Goal: Transaction & Acquisition: Purchase product/service

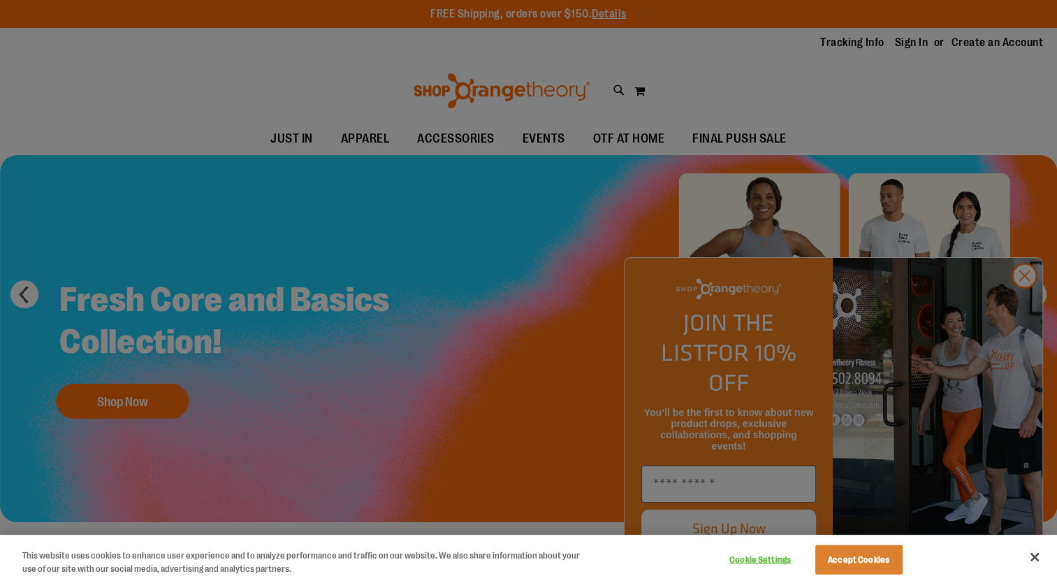
click at [1023, 303] on div at bounding box center [528, 291] width 1057 height 583
click at [1027, 302] on div at bounding box center [528, 291] width 1057 height 583
click at [1021, 294] on div at bounding box center [528, 291] width 1057 height 583
click at [1022, 299] on div at bounding box center [528, 291] width 1057 height 583
click at [1031, 560] on button "Close" at bounding box center [1034, 556] width 31 height 31
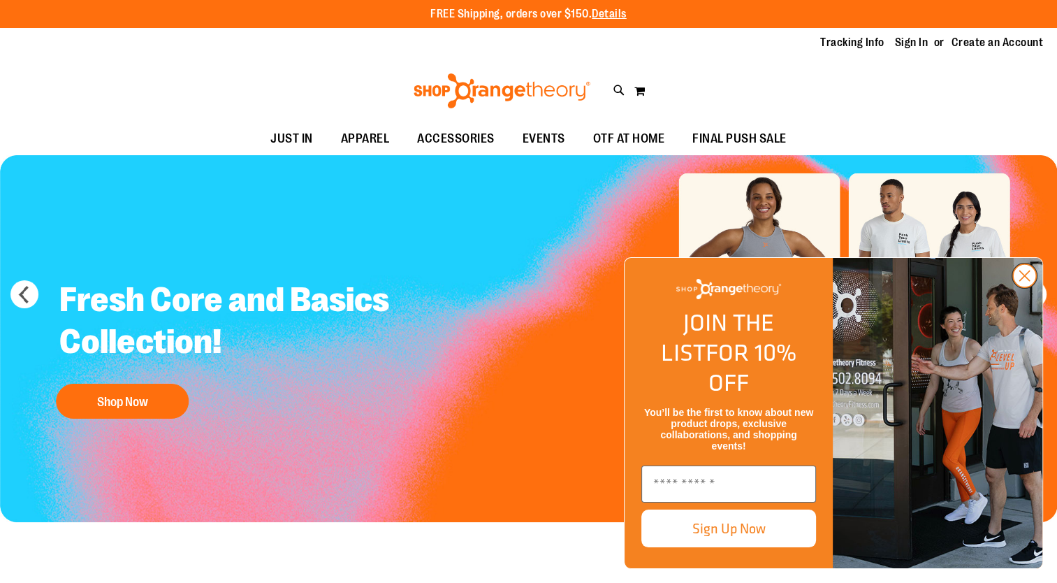
click at [1024, 287] on circle "Close dialog" at bounding box center [1024, 275] width 23 height 23
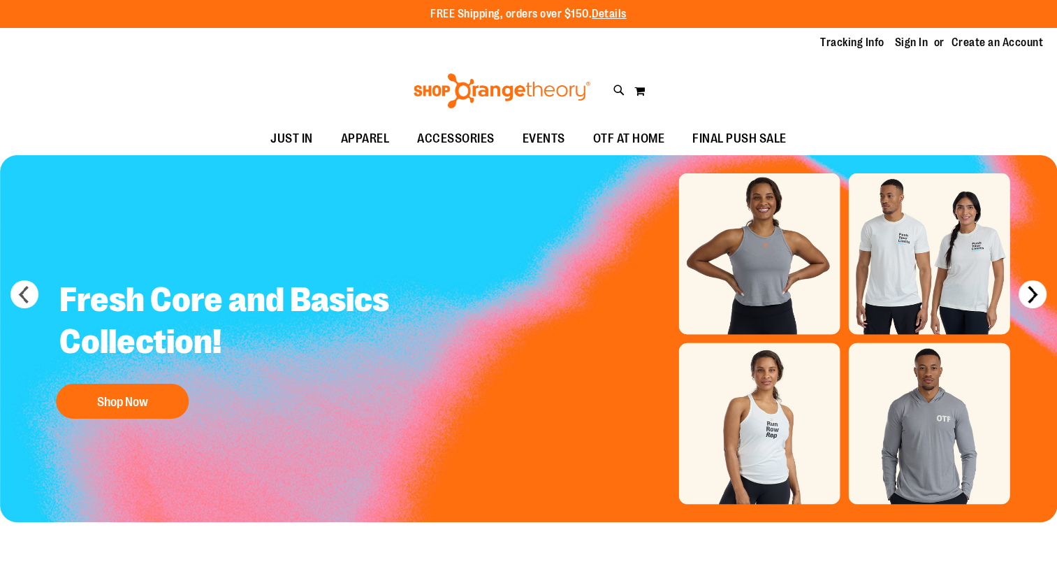
click at [1030, 285] on button "next" at bounding box center [1032, 294] width 28 height 28
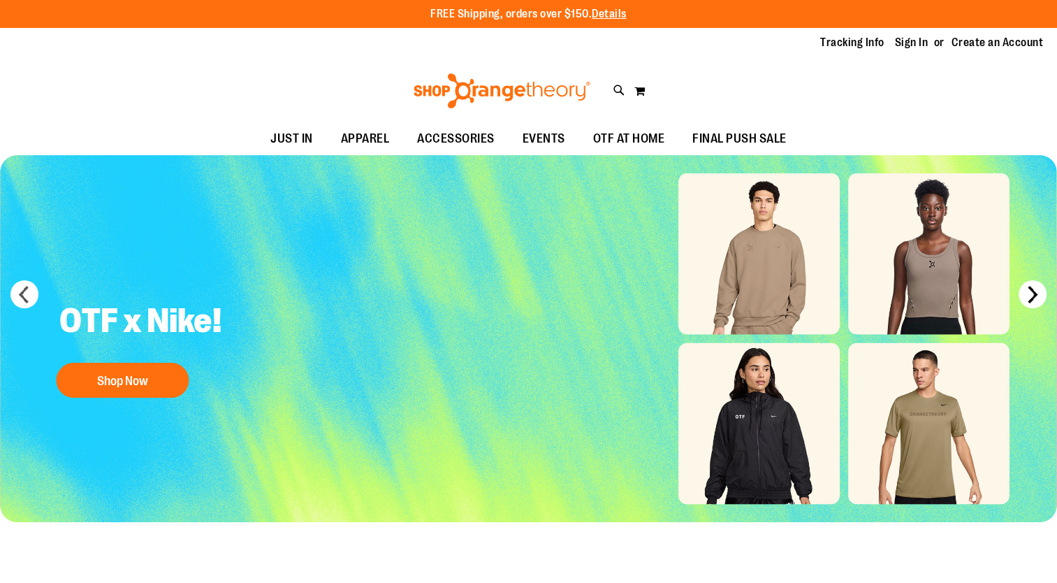
click at [1030, 286] on button "next" at bounding box center [1032, 294] width 28 height 28
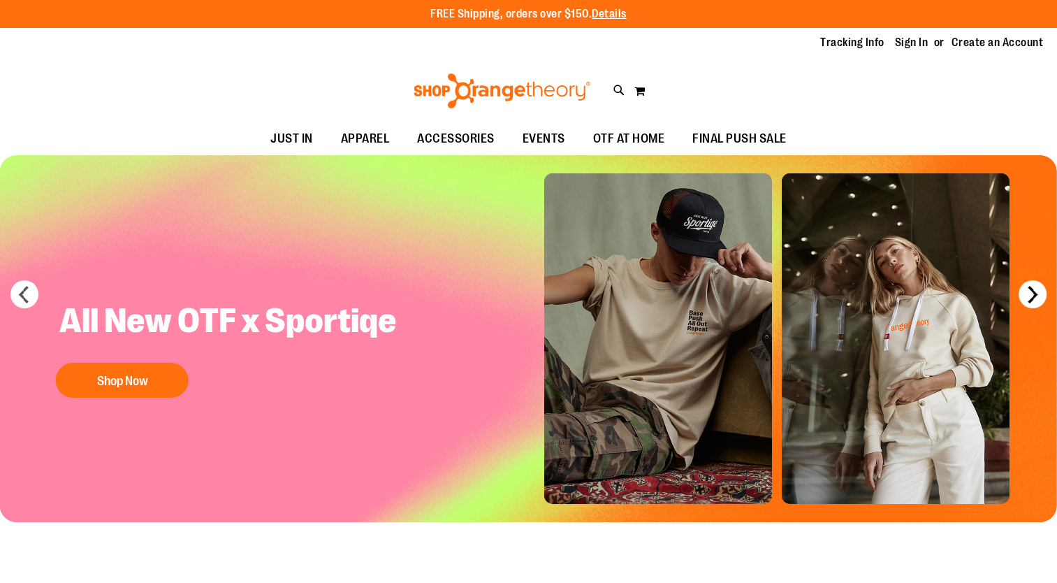
click at [1030, 285] on button "next" at bounding box center [1032, 294] width 28 height 28
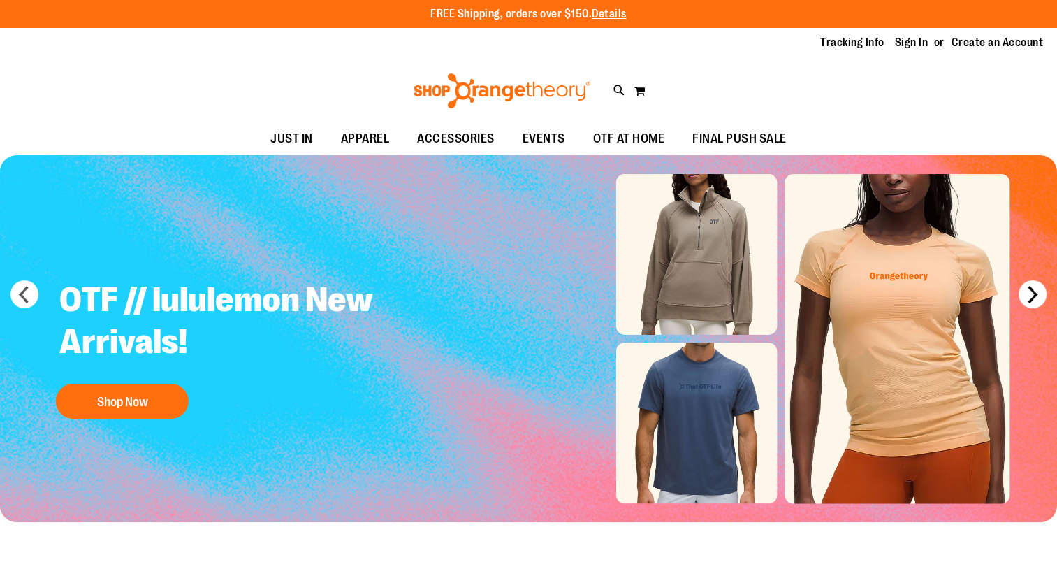
click at [1029, 286] on button "next" at bounding box center [1032, 294] width 28 height 28
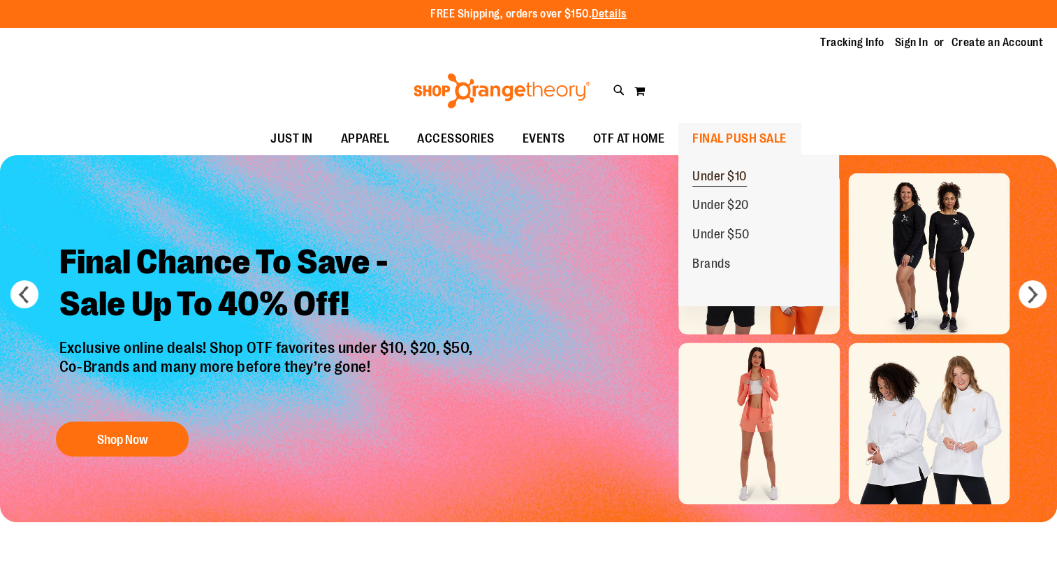
click at [725, 175] on span "Under $10" at bounding box center [719, 177] width 54 height 17
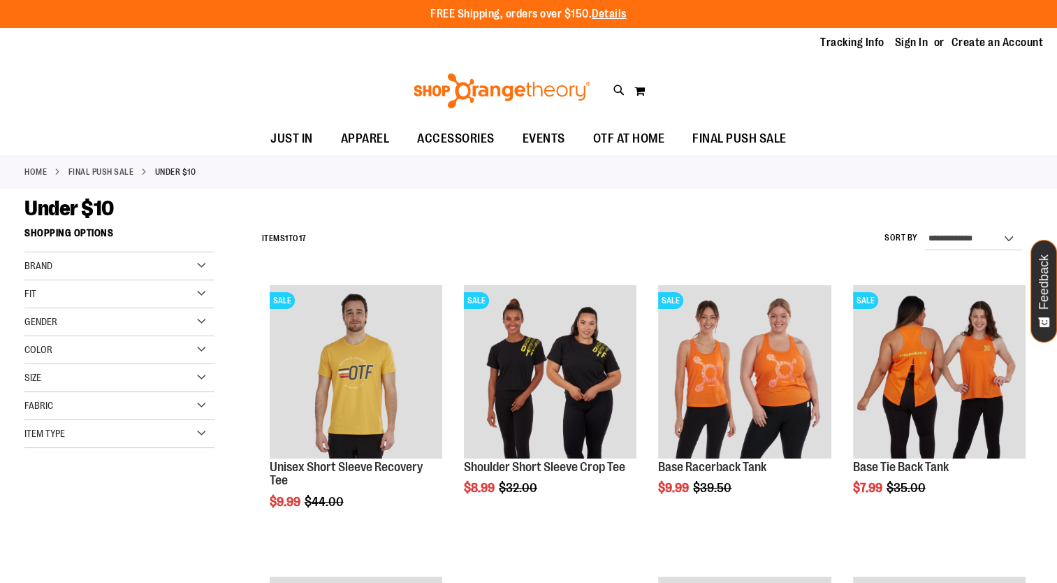
click at [638, 211] on div "Under $10" at bounding box center [528, 208] width 1008 height 25
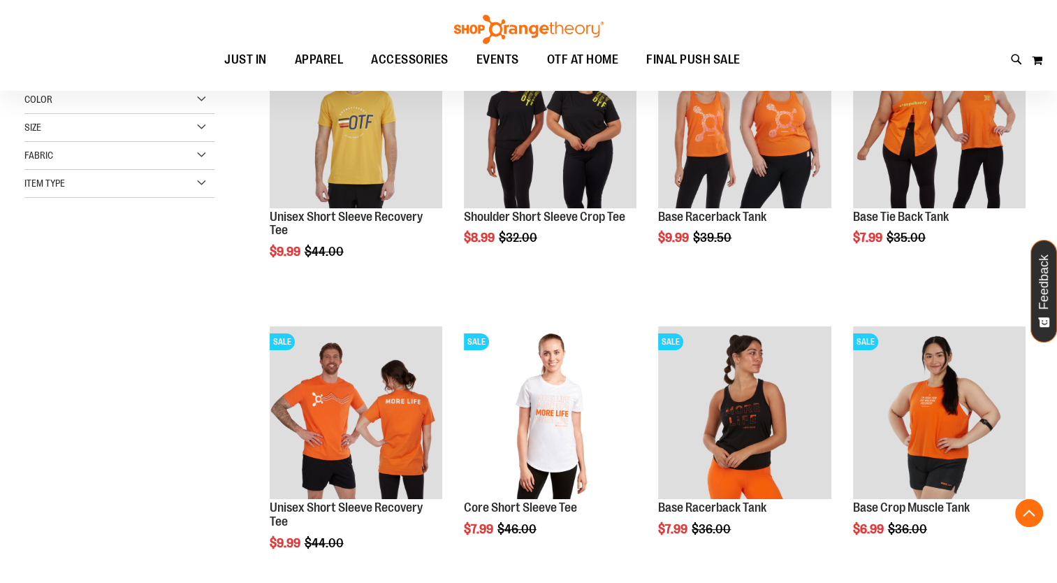
scroll to position [251, 0]
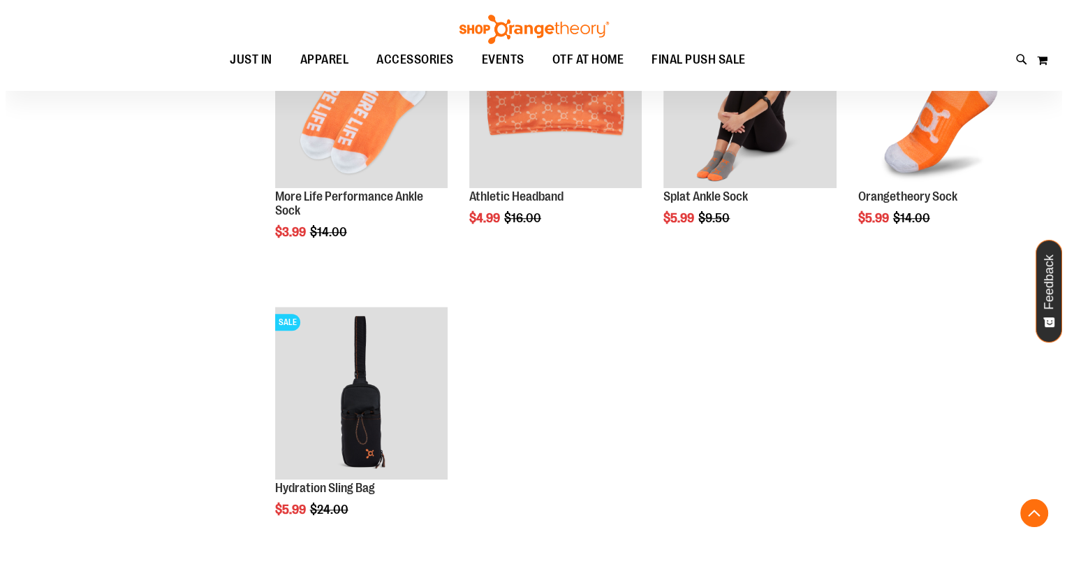
scroll to position [1257, 0]
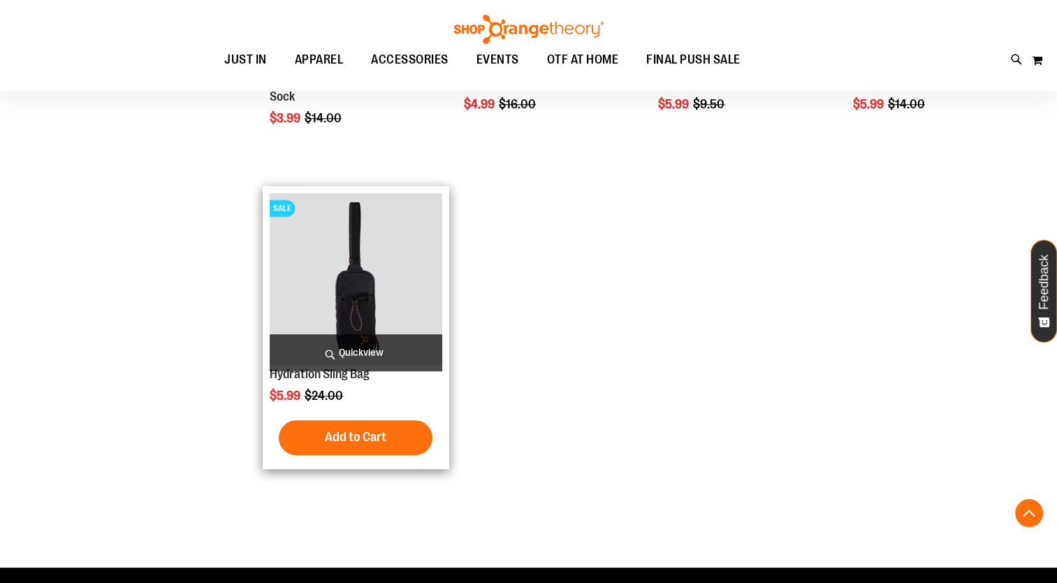
click at [349, 350] on span "Quickview" at bounding box center [356, 352] width 173 height 37
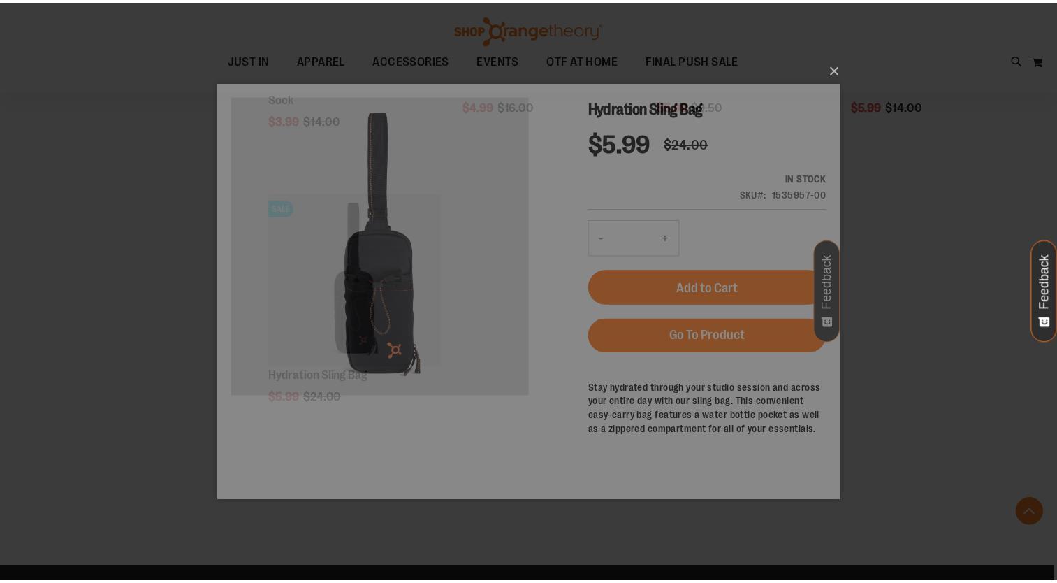
scroll to position [0, 0]
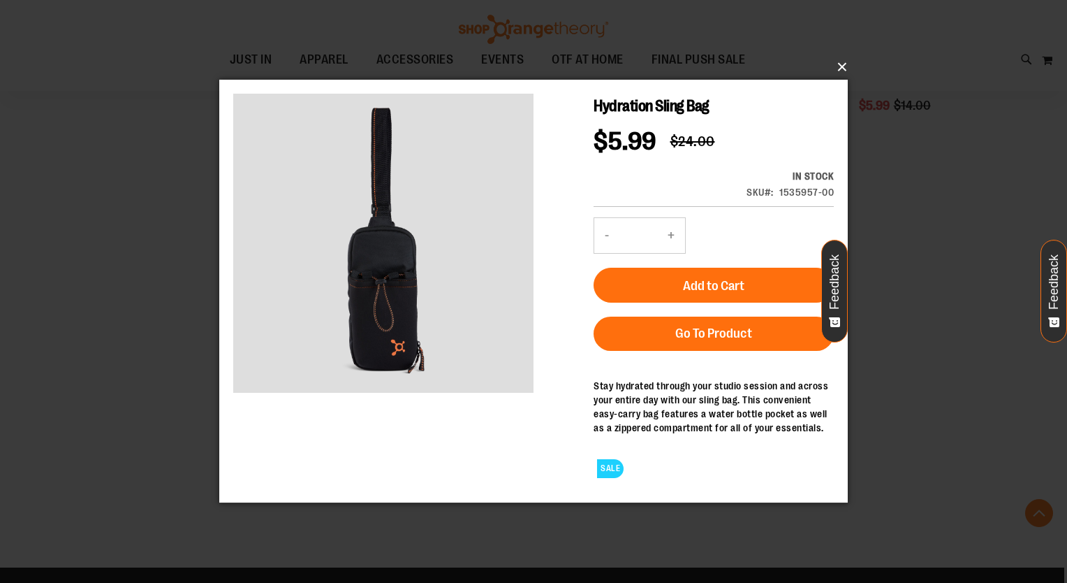
click at [844, 61] on button "×" at bounding box center [538, 67] width 629 height 31
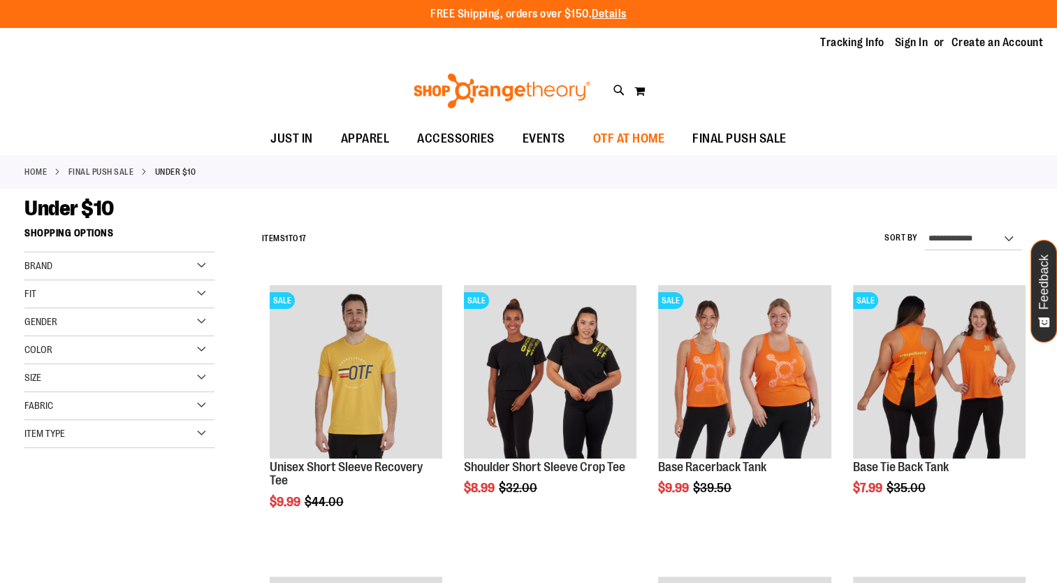
click at [611, 138] on span "OTF AT HOME" at bounding box center [629, 138] width 72 height 31
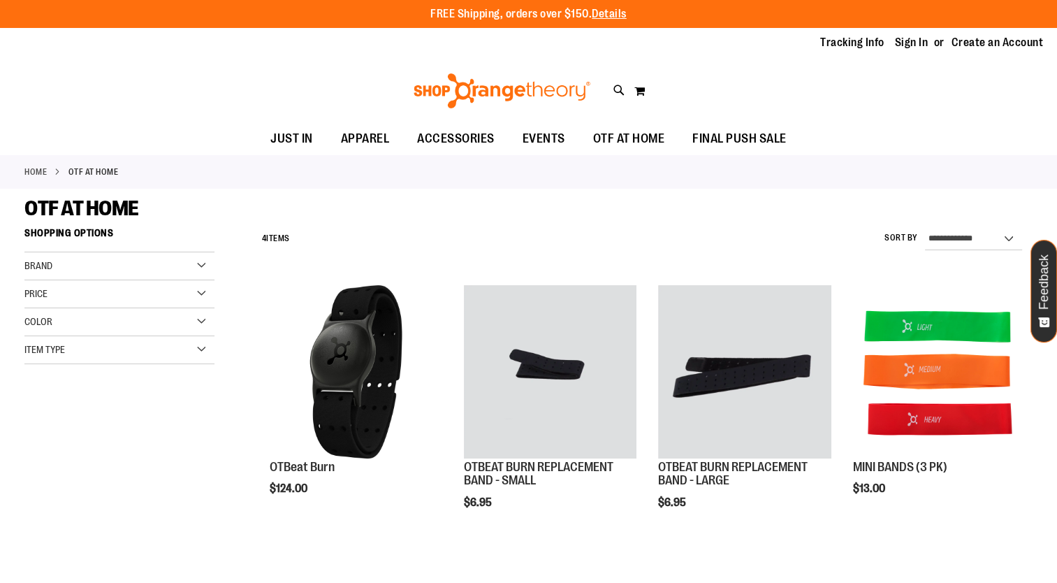
click at [200, 465] on div "**********" at bounding box center [528, 424] width 1008 height 406
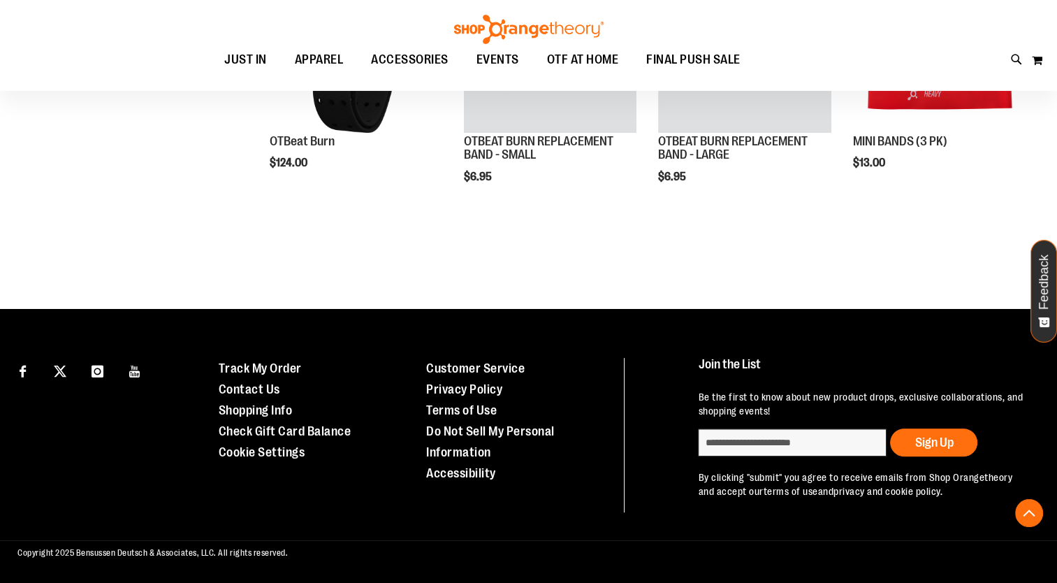
click at [200, 465] on div "Connect with Us" at bounding box center [104, 435] width 208 height 155
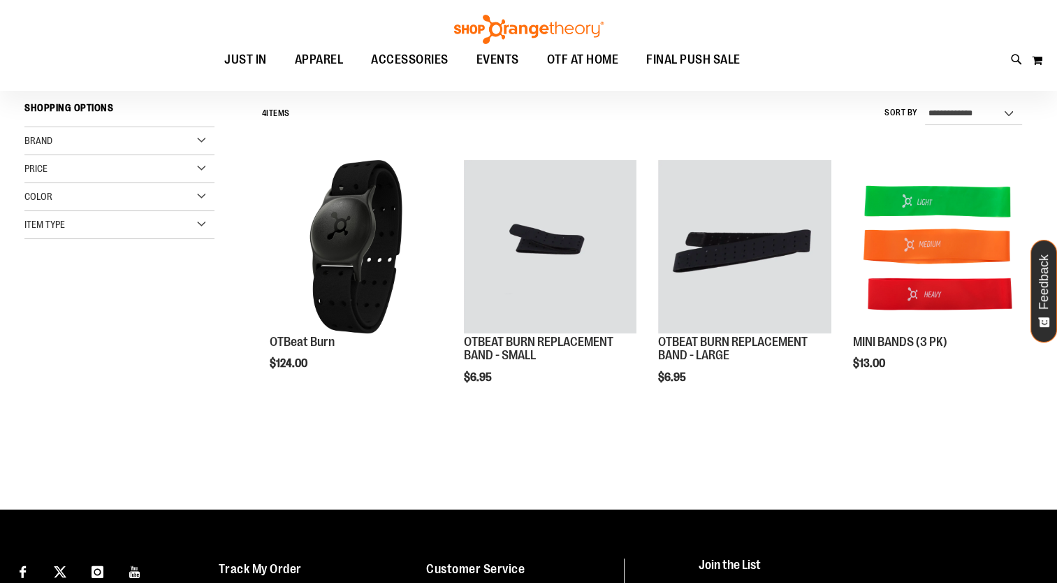
scroll to position [101, 0]
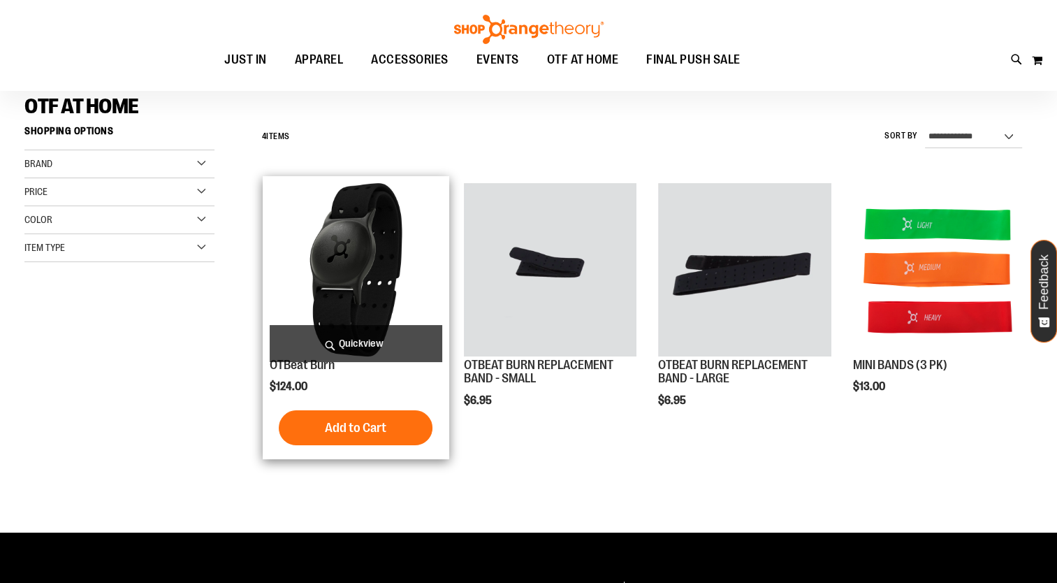
click at [342, 303] on img "product" at bounding box center [356, 269] width 173 height 173
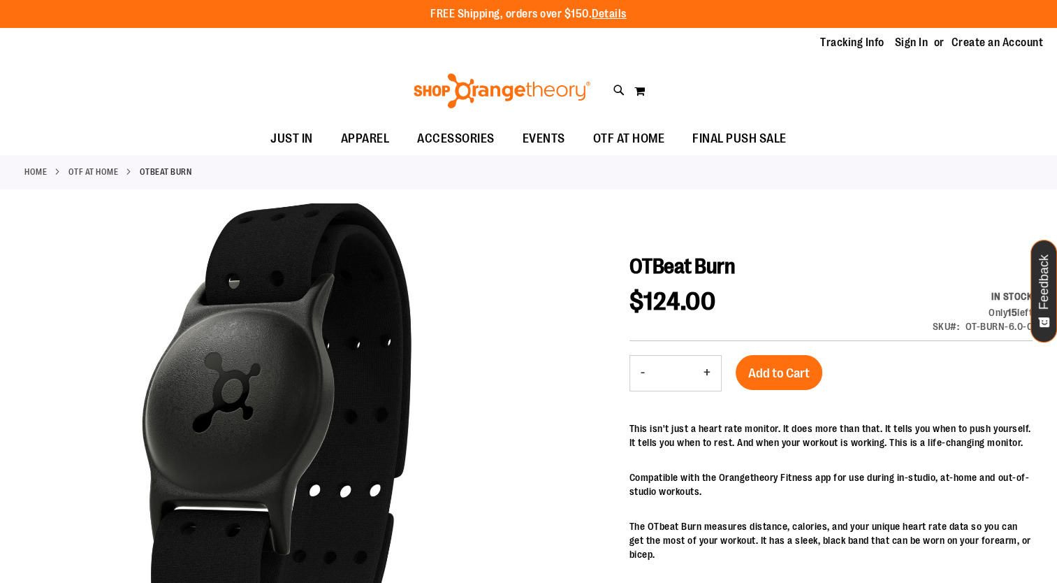
click at [541, 483] on div at bounding box center [528, 554] width 1008 height 703
click at [560, 317] on div at bounding box center [528, 554] width 1008 height 703
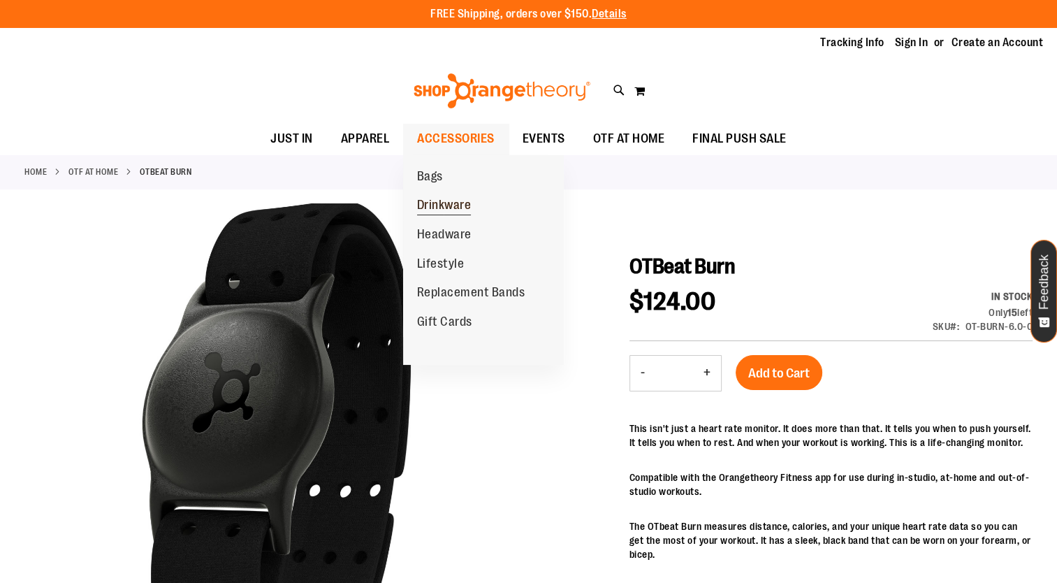
click at [438, 200] on span "Drinkware" at bounding box center [444, 206] width 54 height 17
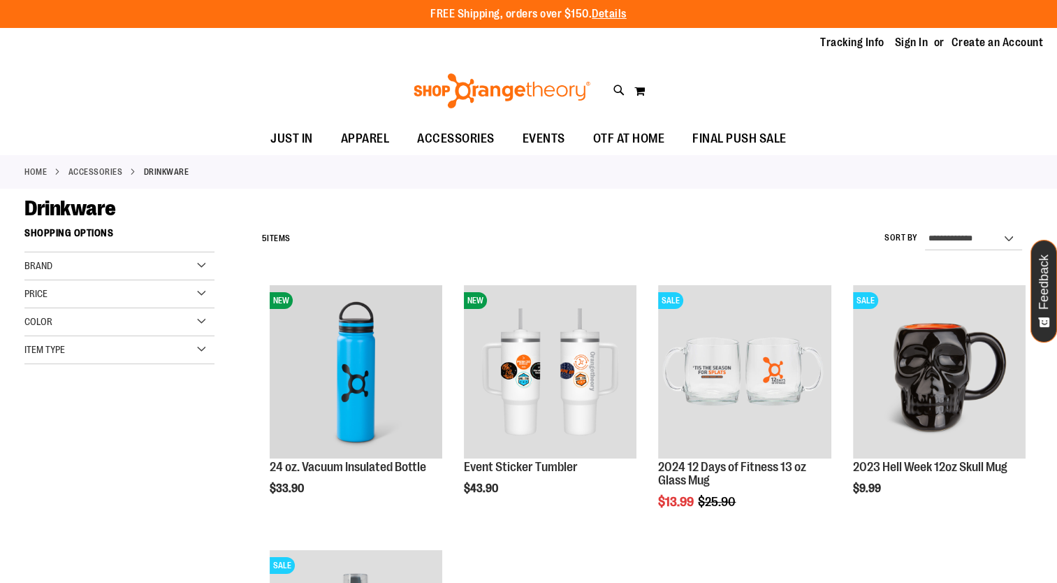
click at [196, 453] on div "**********" at bounding box center [528, 556] width 1008 height 671
click at [213, 505] on div "**********" at bounding box center [528, 556] width 1008 height 671
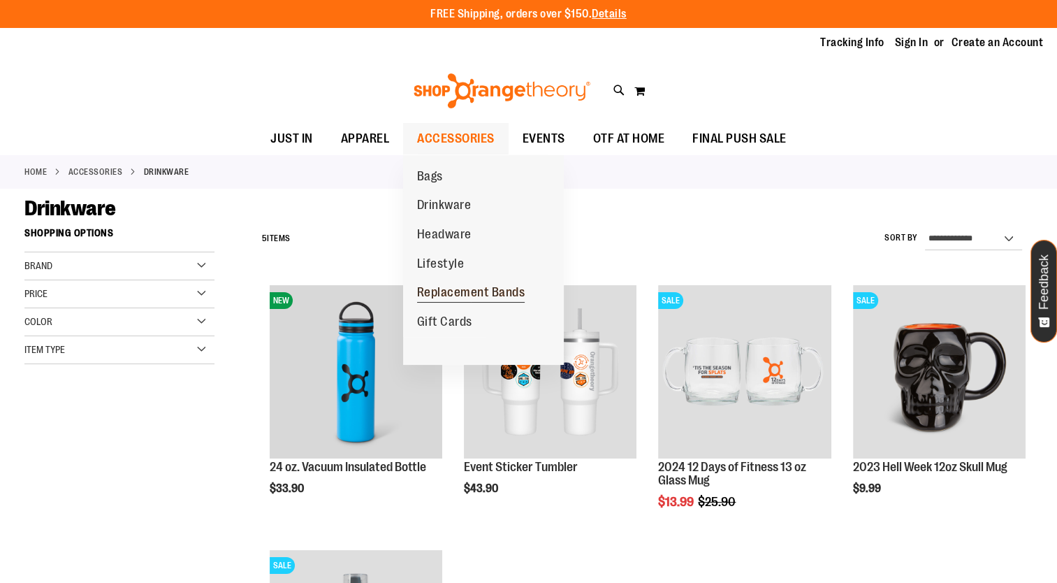
click at [424, 291] on span "Replacement Bands" at bounding box center [471, 293] width 108 height 17
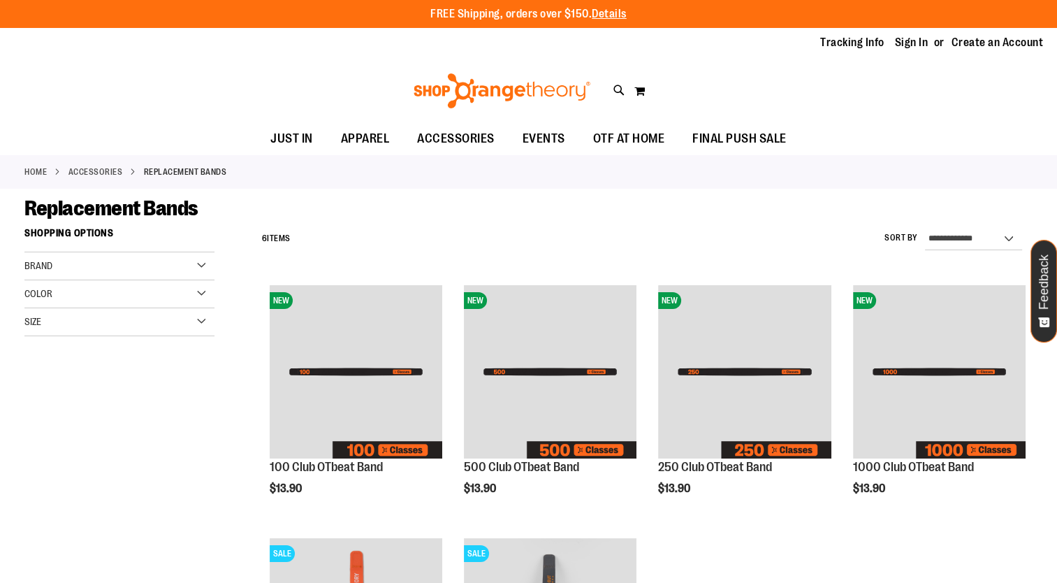
click at [179, 407] on div "**********" at bounding box center [528, 544] width 1008 height 646
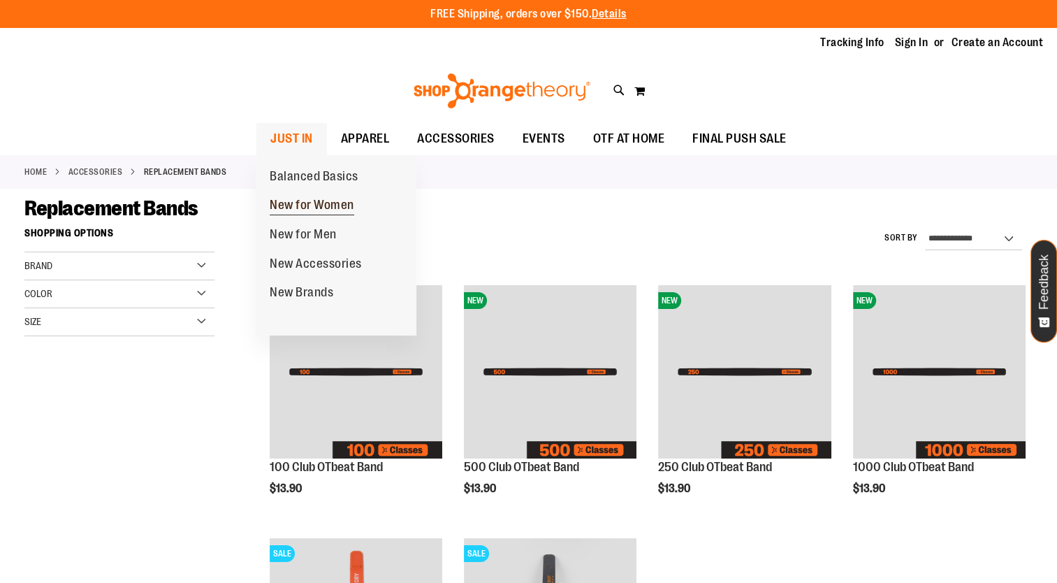
click at [284, 205] on span "New for Women" at bounding box center [312, 206] width 85 height 17
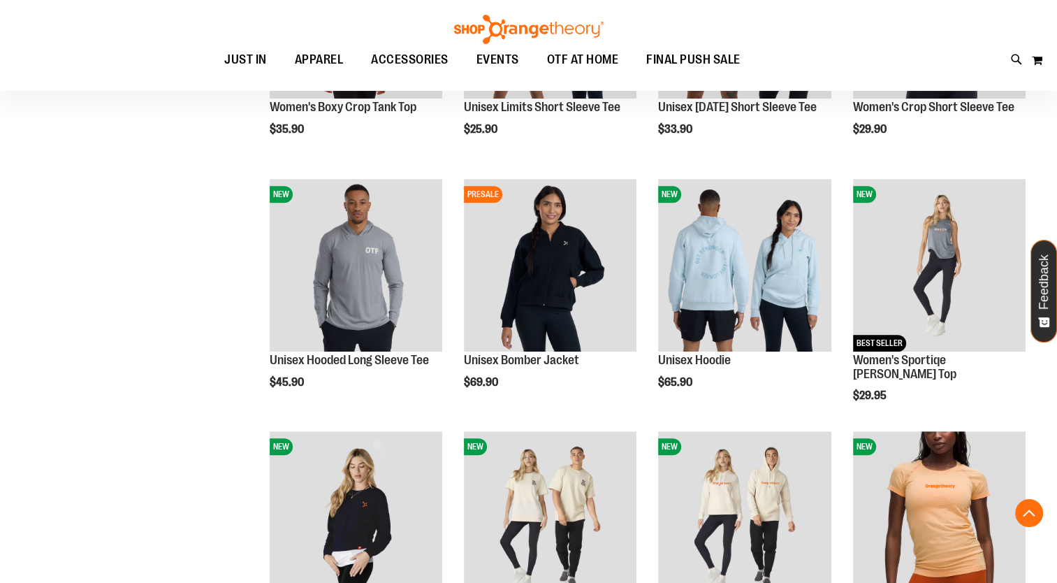
scroll to position [782, 0]
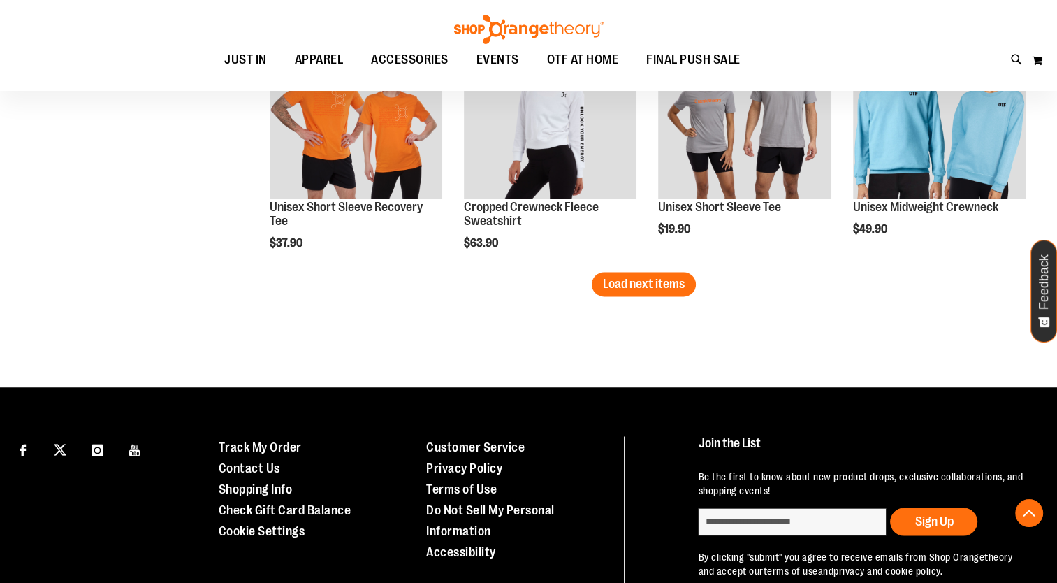
scroll to position [2290, 0]
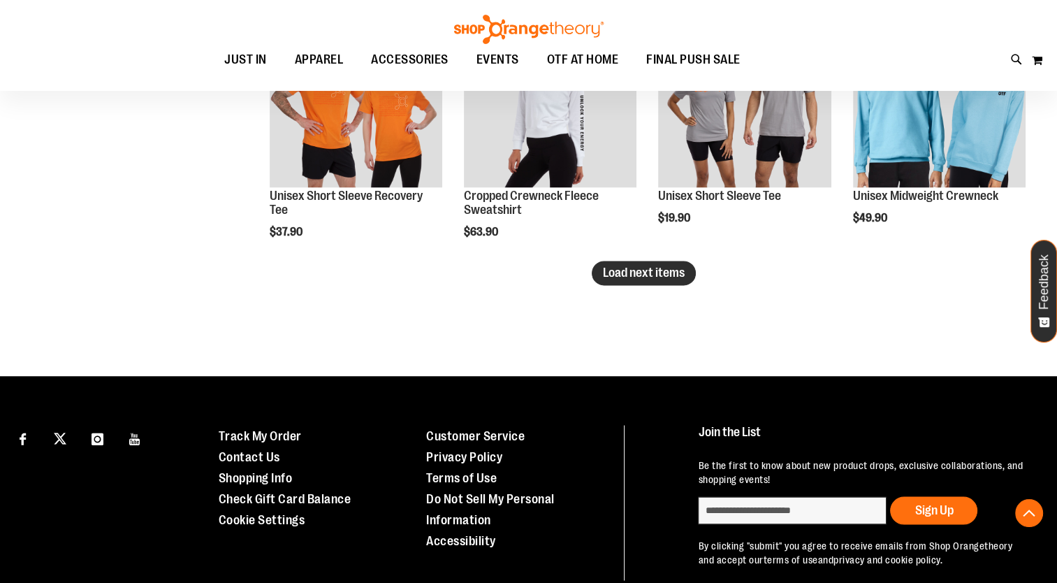
click at [631, 273] on span "Load next items" at bounding box center [644, 272] width 82 height 14
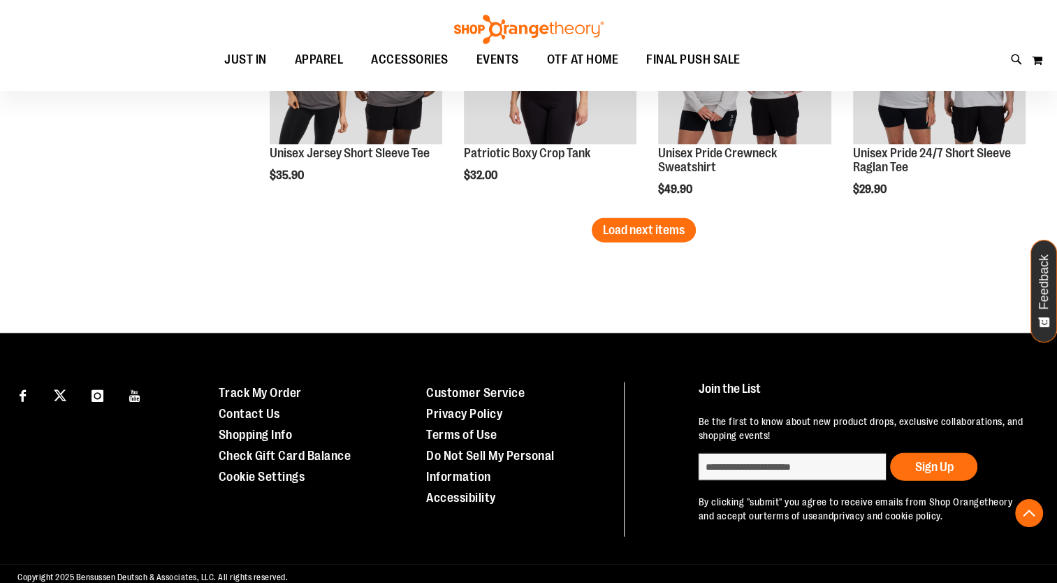
scroll to position [3115, 0]
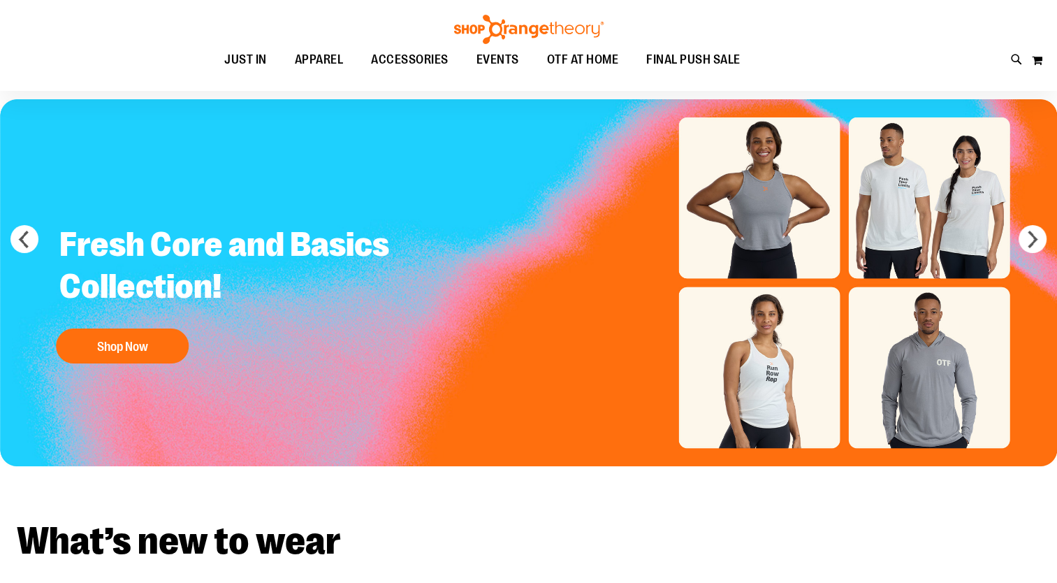
click at [809, 76] on div "Toggle Nav Search Popular Suggestions Advanced Search" at bounding box center [528, 45] width 1057 height 91
